Goal: Communication & Community: Answer question/provide support

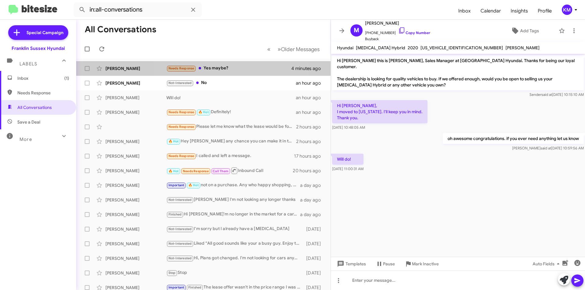
click at [218, 67] on div "Needs Response Yes maybe?" at bounding box center [228, 68] width 125 height 7
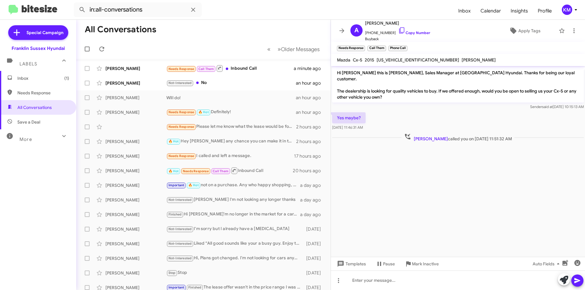
click at [214, 156] on div "Needs Response I called and left a message." at bounding box center [230, 156] width 128 height 7
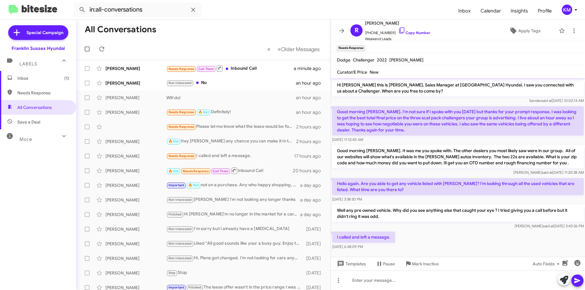
click at [240, 65] on div "Needs Response Call Them Inbound Call" at bounding box center [229, 69] width 127 height 8
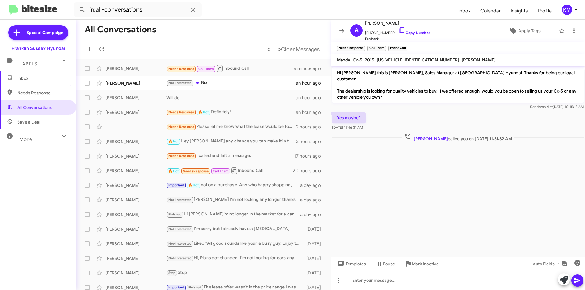
drag, startPoint x: 395, startPoint y: 23, endPoint x: 380, endPoint y: 25, distance: 15.2
click at [380, 25] on span "[PERSON_NAME]" at bounding box center [397, 22] width 65 height 7
copy span "Balunis"
click at [201, 83] on div "Not-Interested No" at bounding box center [230, 83] width 129 height 7
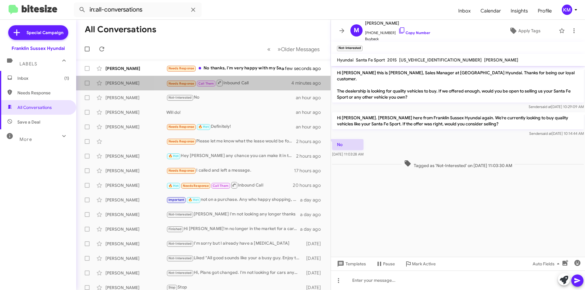
click at [239, 83] on div "Needs Response Call Them Inbound Call" at bounding box center [228, 83] width 125 height 8
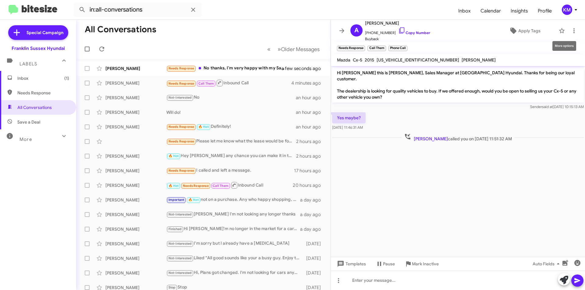
click at [573, 29] on icon at bounding box center [573, 30] width 1 height 5
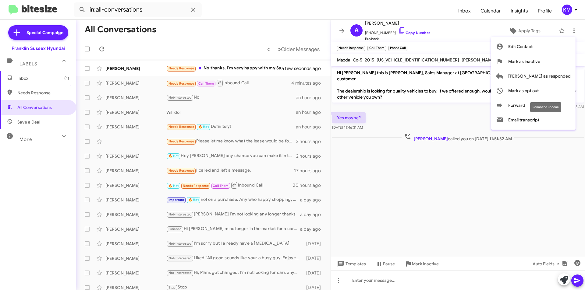
click at [539, 89] on span "Mark as opt out" at bounding box center [523, 90] width 30 height 15
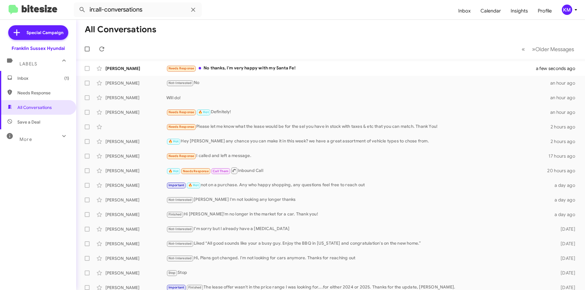
click at [217, 65] on div "Needs Response No thanks, I'm very happy with my Santa Fe!" at bounding box center [354, 68] width 377 height 7
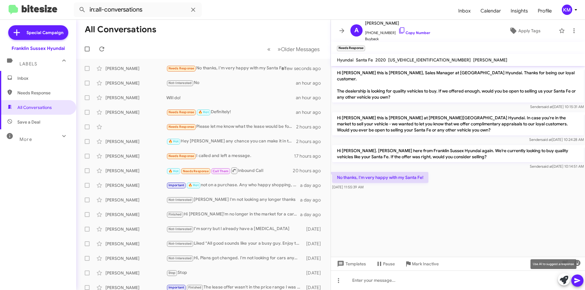
click at [563, 282] on icon at bounding box center [564, 280] width 9 height 9
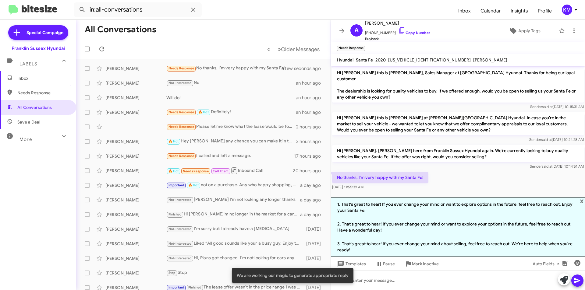
click at [453, 209] on li "1. That's great to hear! If you ever change your mind or want to explore option…" at bounding box center [458, 207] width 254 height 20
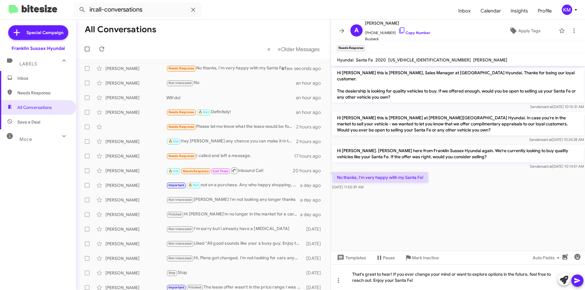
click at [576, 281] on icon at bounding box center [577, 280] width 6 height 5
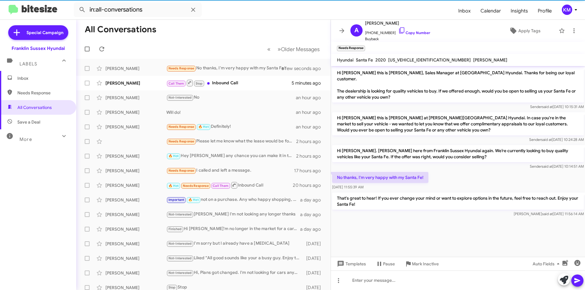
click at [213, 85] on div "Call Them Stop Inbound Call" at bounding box center [228, 83] width 125 height 8
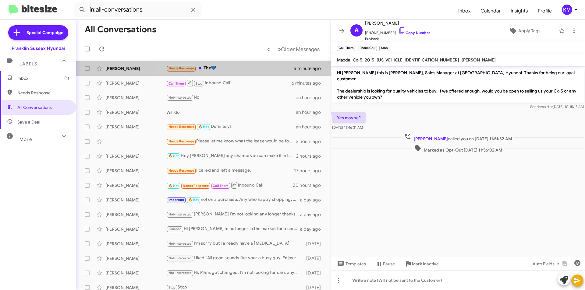
click at [213, 66] on div "Needs Response Thx💙" at bounding box center [229, 68] width 127 height 7
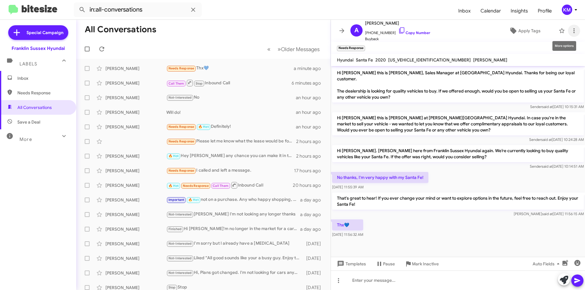
click at [570, 28] on icon at bounding box center [573, 30] width 7 height 7
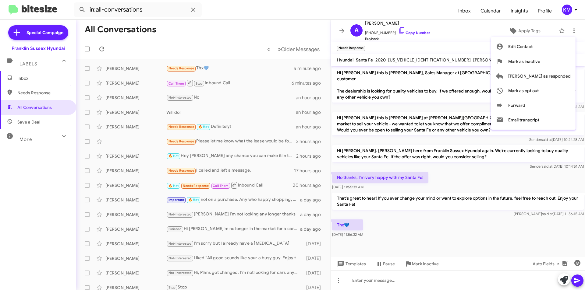
click at [540, 61] on span "Mark as inactive" at bounding box center [524, 61] width 32 height 15
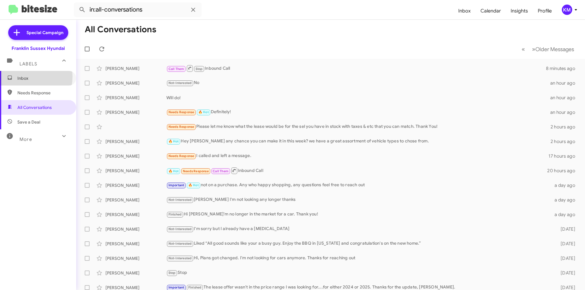
click at [23, 77] on span "Inbox" at bounding box center [43, 78] width 52 height 6
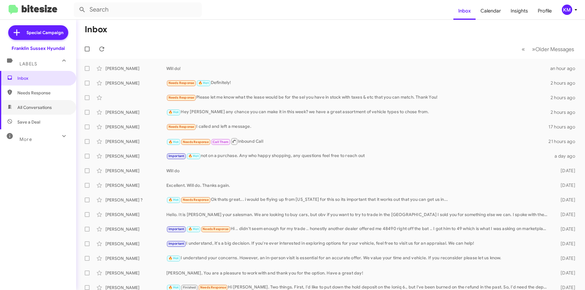
click at [37, 109] on span "All Conversations" at bounding box center [34, 107] width 34 height 6
type input "in:all-conversations"
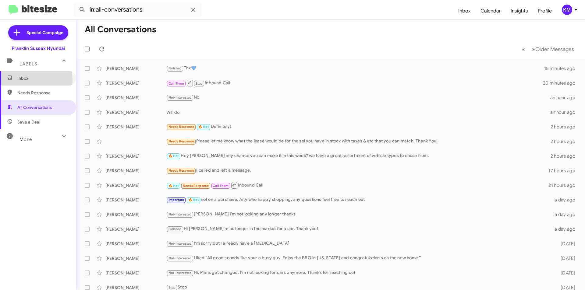
click at [24, 80] on span "Inbox" at bounding box center [43, 78] width 52 height 6
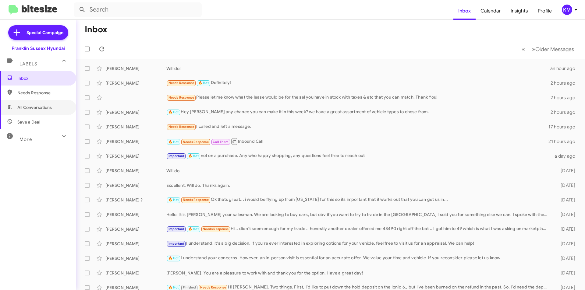
click at [40, 105] on span "All Conversations" at bounding box center [34, 107] width 34 height 6
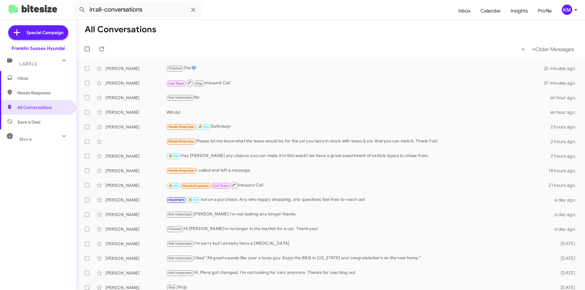
click at [44, 138] on div "More" at bounding box center [32, 136] width 54 height 11
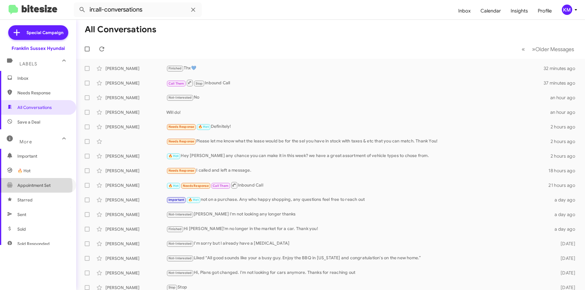
click at [34, 186] on span "Appointment Set" at bounding box center [33, 185] width 33 height 6
type input "in:appointment-set"
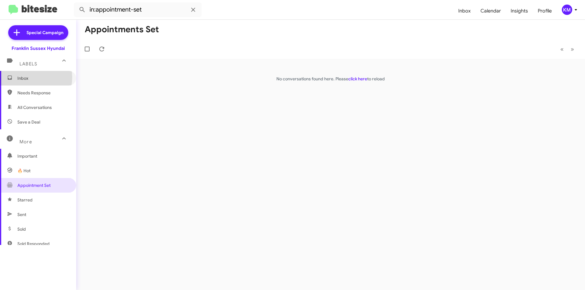
click at [26, 78] on span "Inbox" at bounding box center [43, 78] width 52 height 6
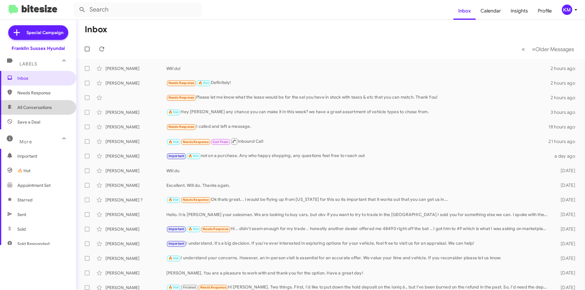
click at [39, 108] on span "All Conversations" at bounding box center [34, 107] width 34 height 6
type input "in:all-conversations"
